Goal: Information Seeking & Learning: Learn about a topic

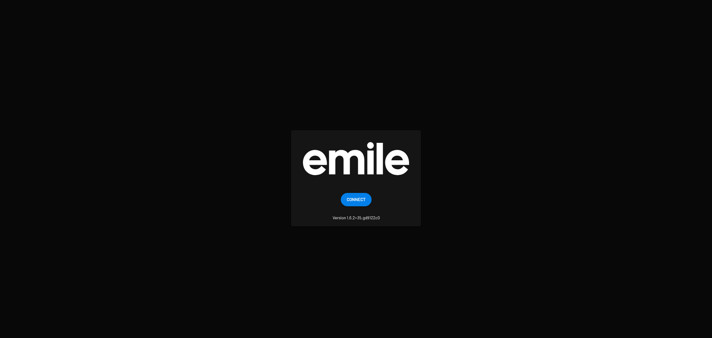
click at [355, 206] on small "Version 1.6.2+35.gd9122c0" at bounding box center [355, 213] width 47 height 14
click at [357, 203] on span "Connect" at bounding box center [356, 198] width 19 height 13
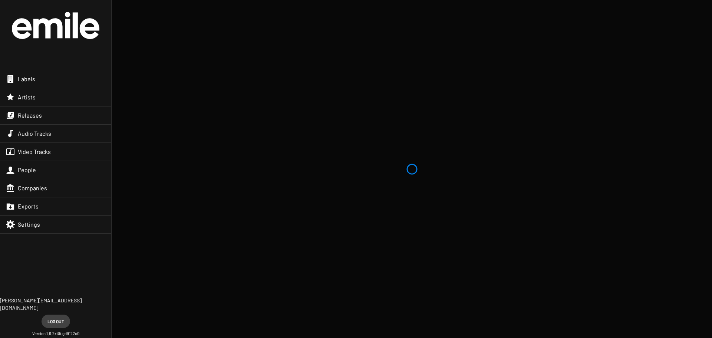
click at [67, 88] on div "Labels" at bounding box center [55, 79] width 111 height 18
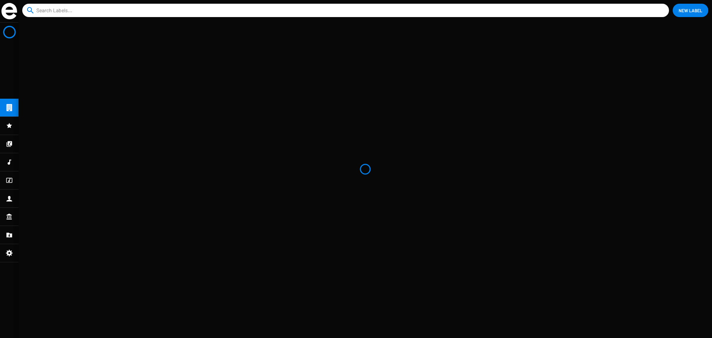
click at [67, 88] on app-icon-list at bounding box center [365, 179] width 693 height 317
click at [100, 14] on input at bounding box center [346, 10] width 621 height 13
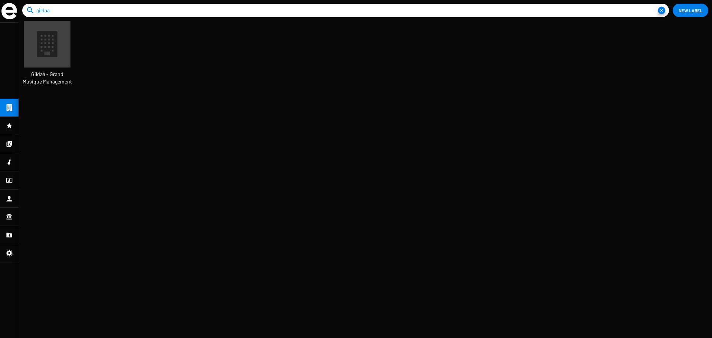
scroll to position [20, 62]
type input "gildaa"
click at [59, 55] on icon at bounding box center [47, 44] width 31 height 31
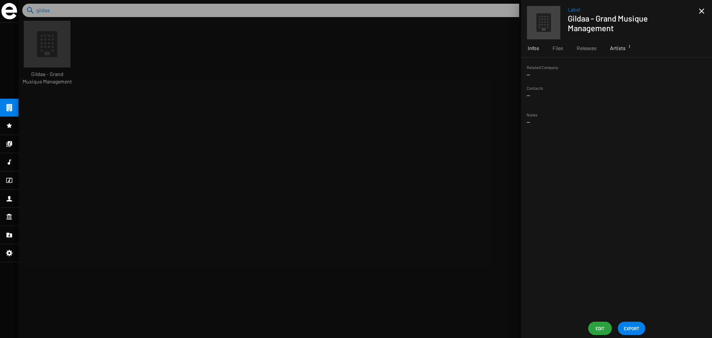
click at [625, 47] on div "Artists 1" at bounding box center [617, 48] width 29 height 18
click at [594, 70] on td "Gildaa" at bounding box center [621, 72] width 148 height 18
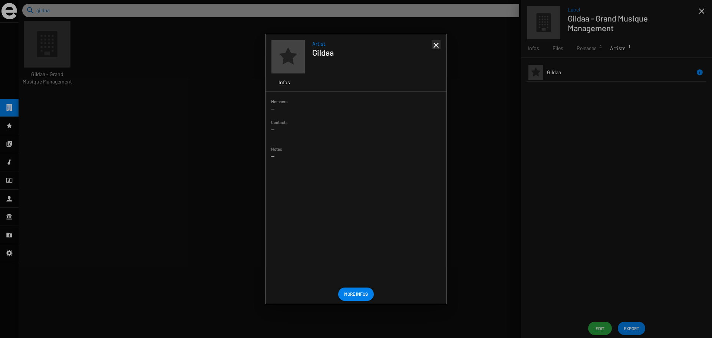
click at [438, 43] on mat-icon "close" at bounding box center [435, 45] width 9 height 9
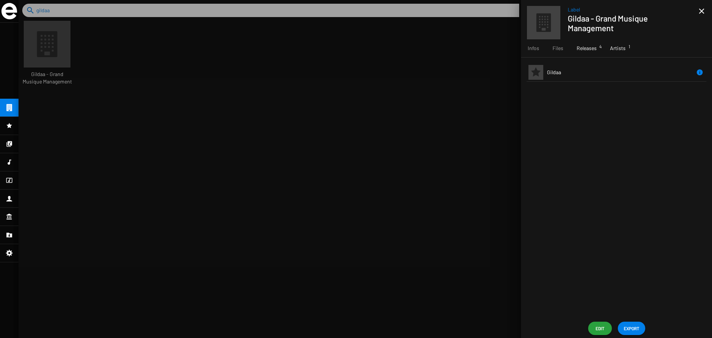
click at [583, 49] on span "Releases 4" at bounding box center [586, 47] width 20 height 7
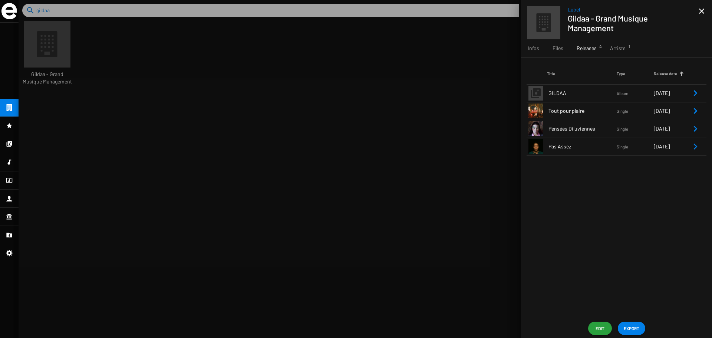
click at [577, 96] on span "GILDAA" at bounding box center [582, 92] width 68 height 7
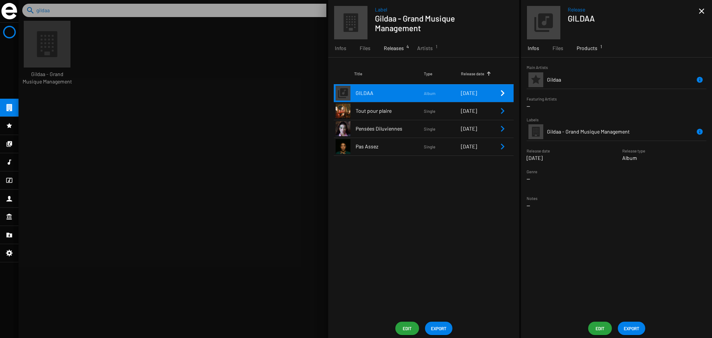
click at [583, 45] on span "Products 1" at bounding box center [586, 47] width 21 height 7
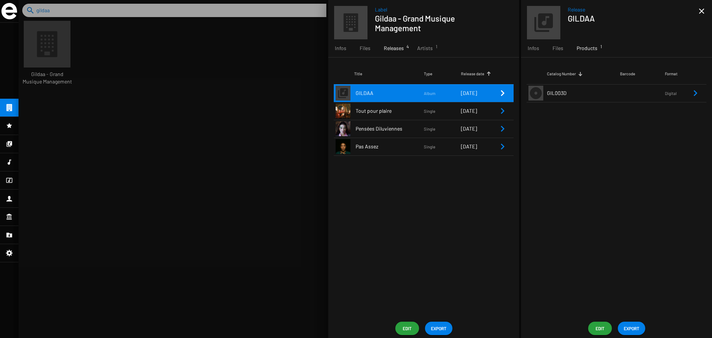
click at [566, 93] on td "GIL003D" at bounding box center [583, 93] width 73 height 18
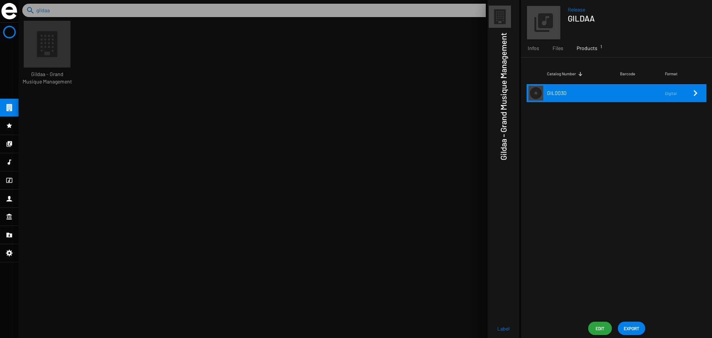
click at [566, 93] on td "GIL003D" at bounding box center [583, 93] width 73 height 18
click at [682, 95] on small "Digital" at bounding box center [677, 93] width 26 height 7
click at [549, 49] on div "Files" at bounding box center [558, 48] width 24 height 18
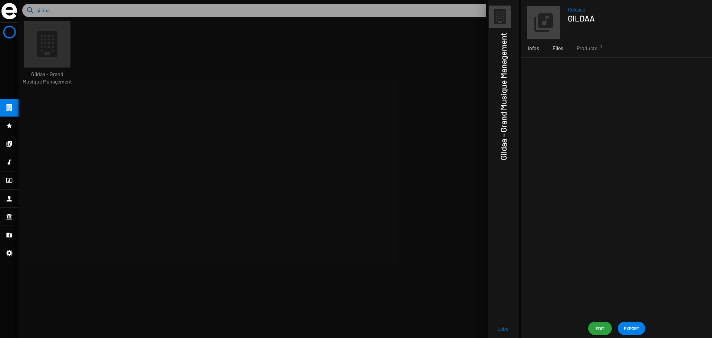
click at [538, 49] on div "Infos" at bounding box center [533, 48] width 25 height 18
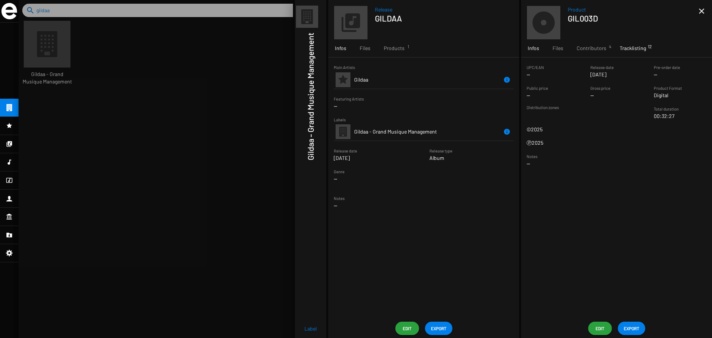
click at [634, 49] on span "Tracklisting 12" at bounding box center [632, 47] width 26 height 7
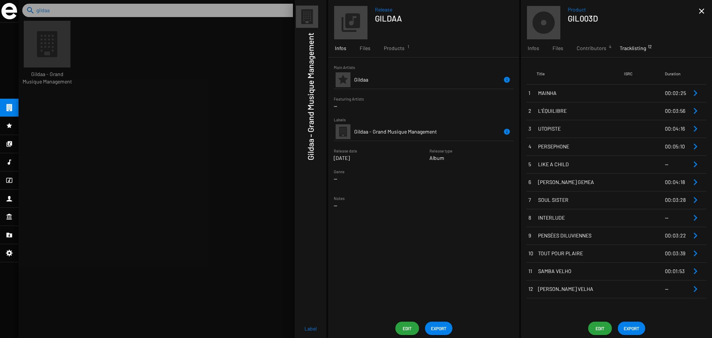
click at [592, 281] on td "[PERSON_NAME] VELHA" at bounding box center [579, 289] width 87 height 18
